Goal: Task Accomplishment & Management: Complete application form

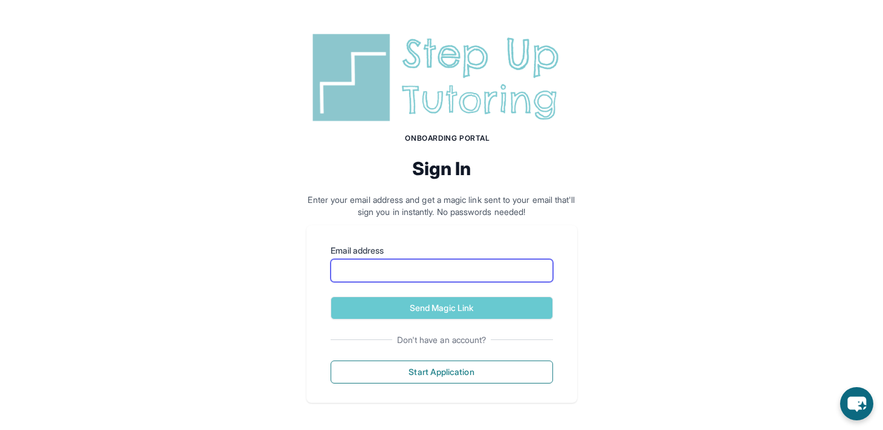
click at [395, 273] on input "Email address" at bounding box center [442, 270] width 222 height 23
type input "**********"
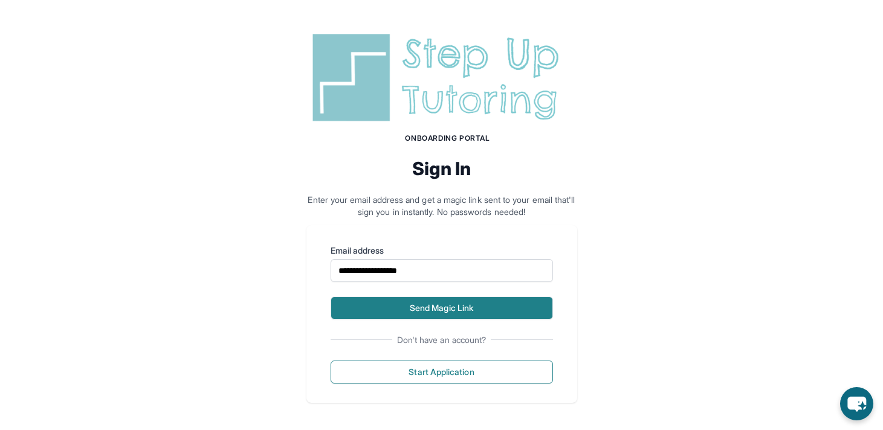
click at [468, 312] on button "Send Magic Link" at bounding box center [442, 308] width 222 height 23
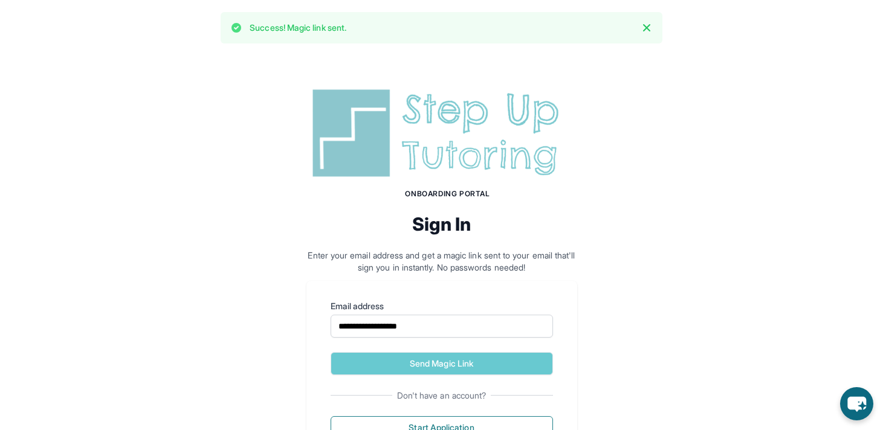
scroll to position [57, 0]
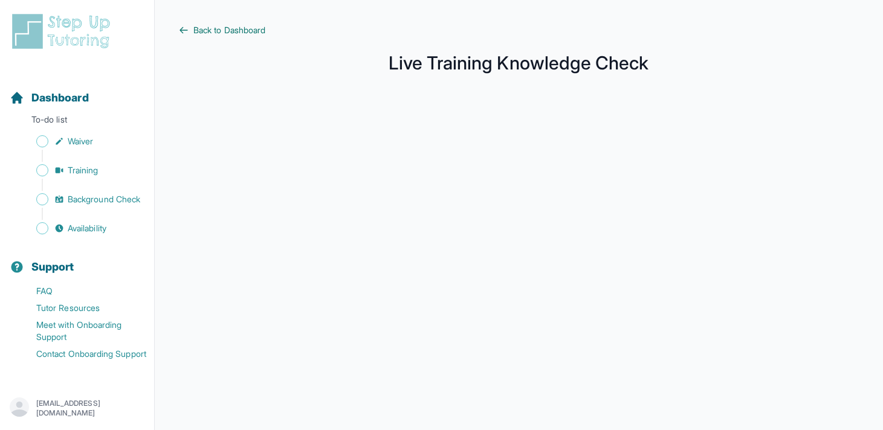
click at [228, 31] on span "Back to Dashboard" at bounding box center [229, 30] width 72 height 12
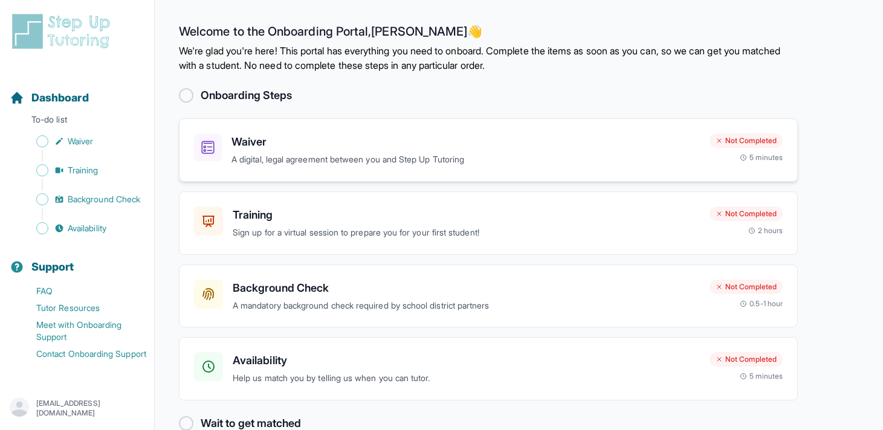
click at [551, 166] on p "A digital, legal agreement between you and Step Up Tutoring" at bounding box center [465, 160] width 468 height 14
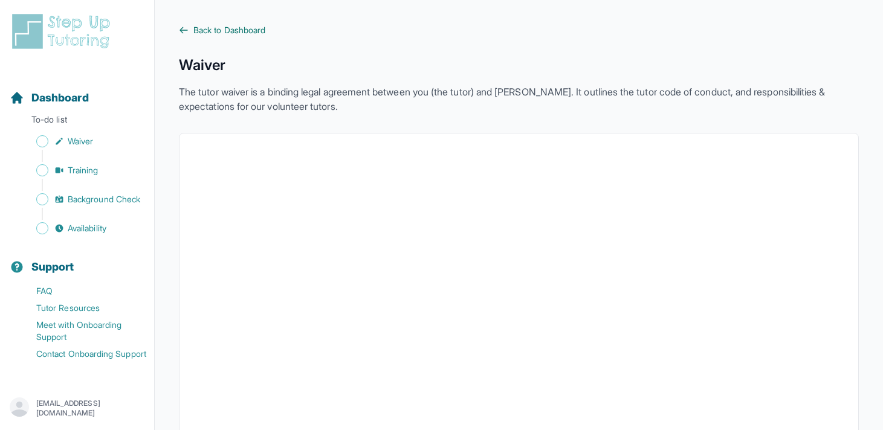
click at [219, 30] on span "Back to Dashboard" at bounding box center [229, 30] width 72 height 12
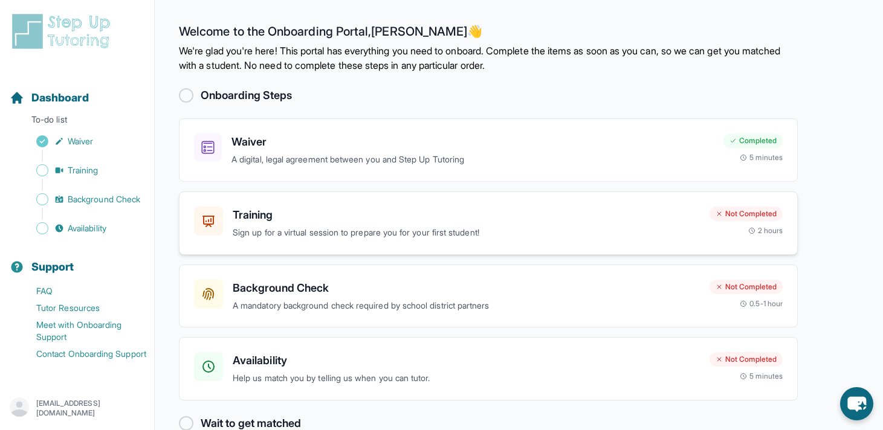
scroll to position [26, 0]
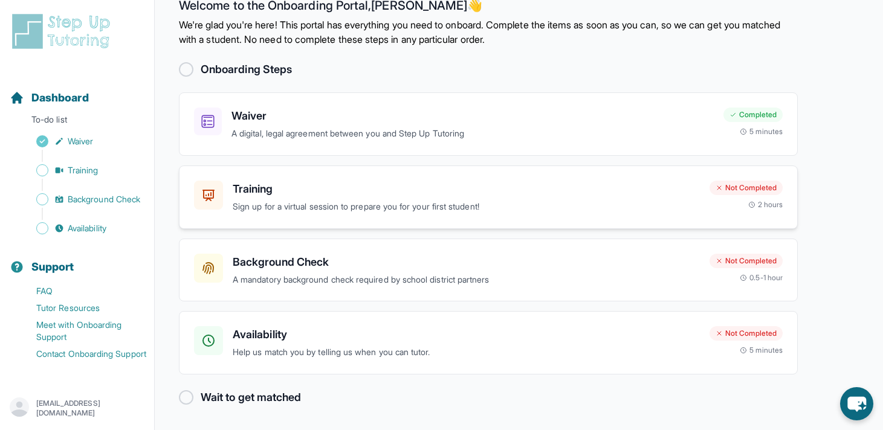
click at [561, 201] on p "Sign up for a virtual session to prepare you for your first student!" at bounding box center [466, 207] width 467 height 14
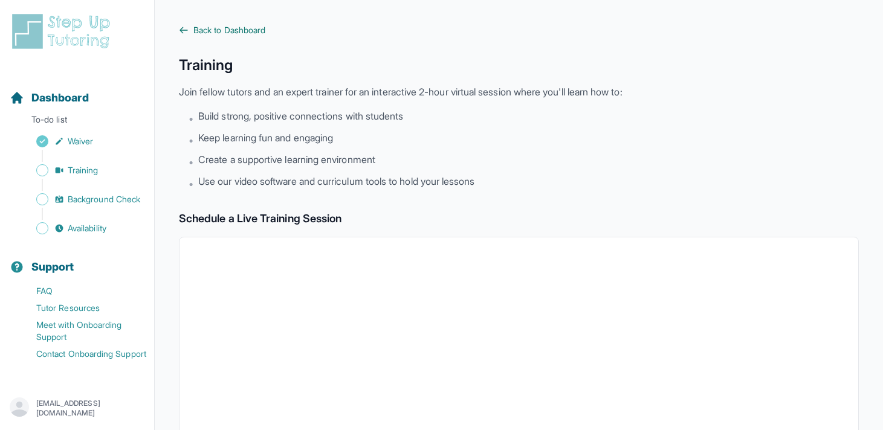
click at [222, 28] on span "Back to Dashboard" at bounding box center [229, 30] width 72 height 12
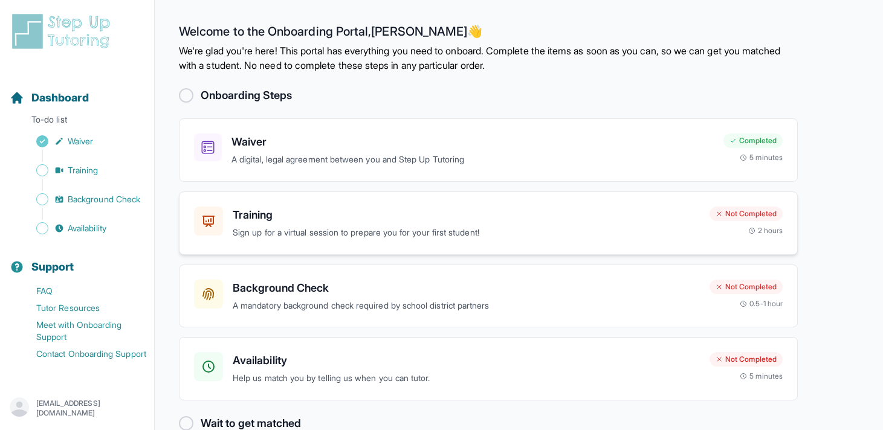
scroll to position [26, 0]
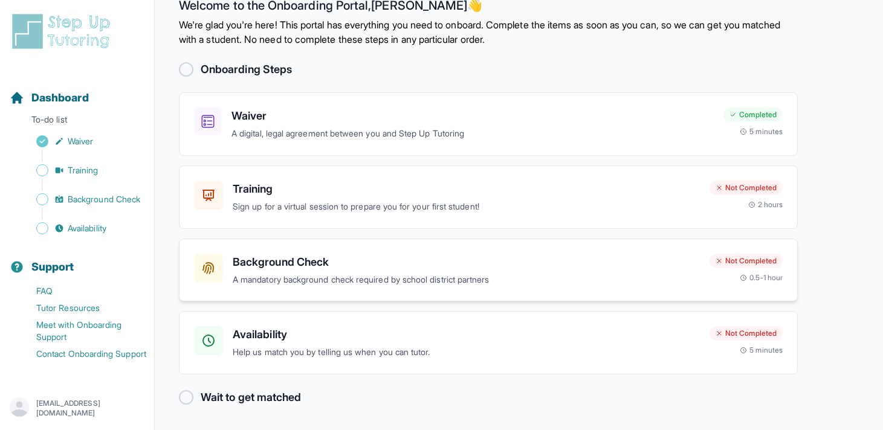
click at [616, 261] on h3 "Background Check" at bounding box center [466, 262] width 467 height 17
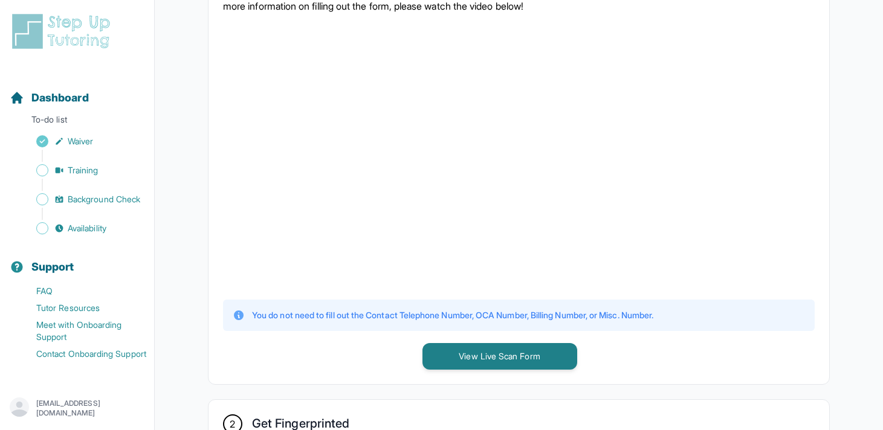
scroll to position [309, 0]
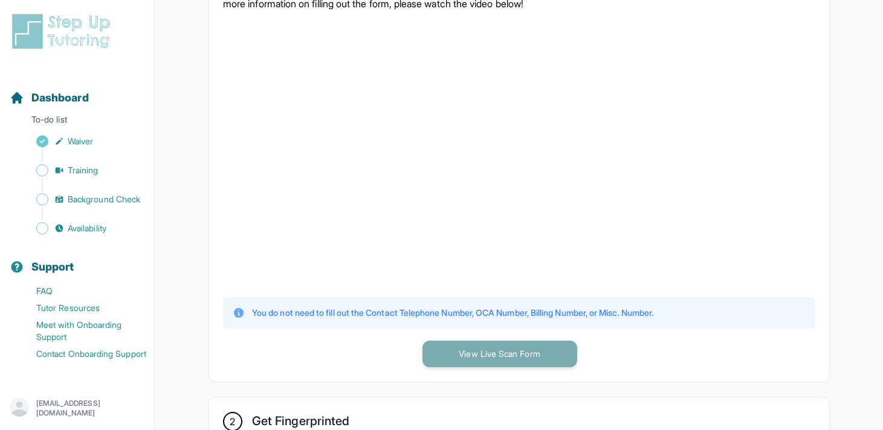
click at [502, 354] on button "View Live Scan Form" at bounding box center [499, 354] width 155 height 27
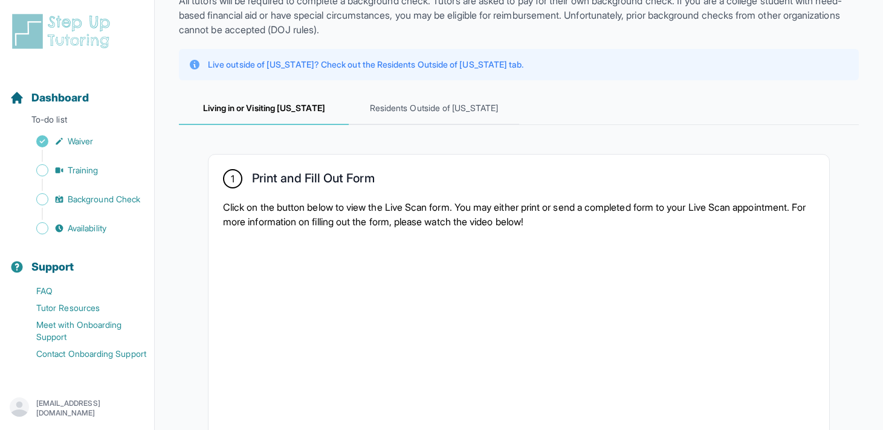
scroll to position [0, 0]
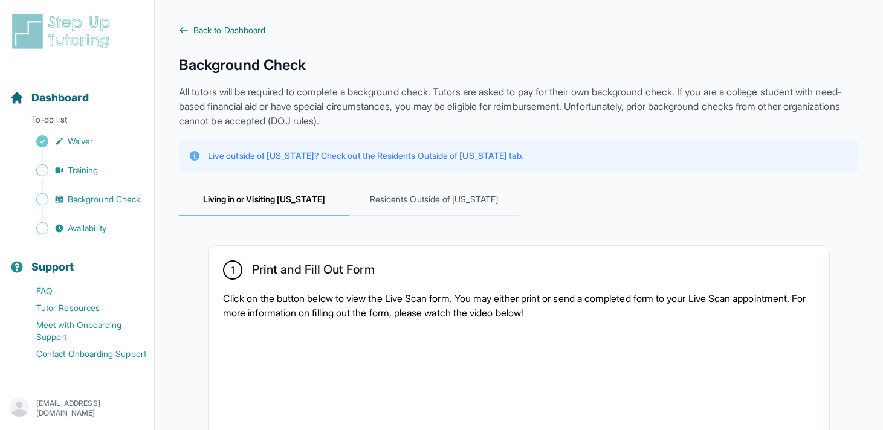
click at [256, 30] on span "Back to Dashboard" at bounding box center [229, 30] width 72 height 12
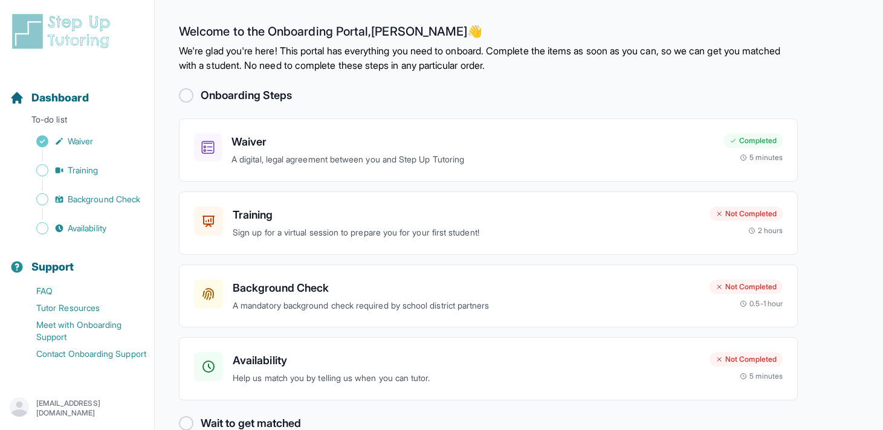
scroll to position [26, 0]
